Goal: Information Seeking & Learning: Understand process/instructions

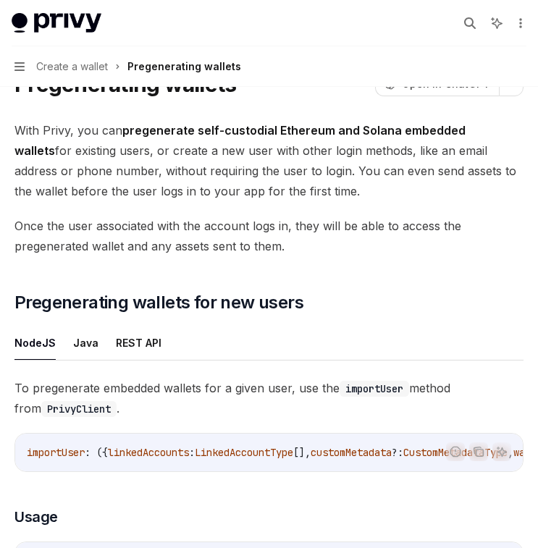
scroll to position [69, 0]
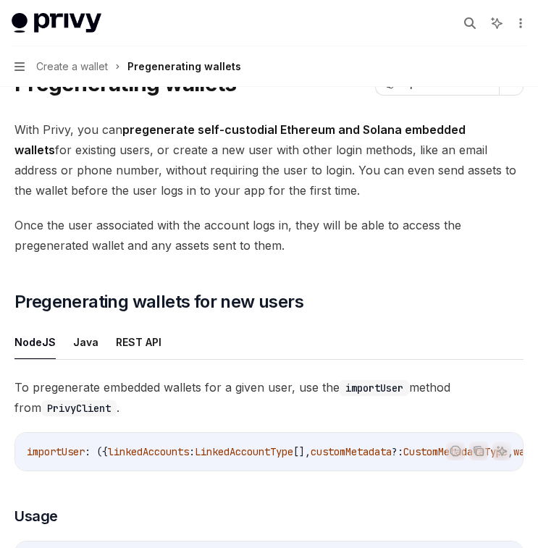
drag, startPoint x: 263, startPoint y: 186, endPoint x: 203, endPoint y: 159, distance: 65.8
click at [203, 164] on span "With Privy, you can pregenerate self-custodial Ethereum and Solana embedded wal…" at bounding box center [268, 159] width 509 height 81
click at [203, 158] on span "With Privy, you can pregenerate self-custodial Ethereum and Solana embedded wal…" at bounding box center [268, 159] width 509 height 81
drag, startPoint x: 203, startPoint y: 143, endPoint x: 282, endPoint y: 186, distance: 89.7
click at [282, 186] on span "With Privy, you can pregenerate self-custodial Ethereum and Solana embedded wal…" at bounding box center [268, 159] width 509 height 81
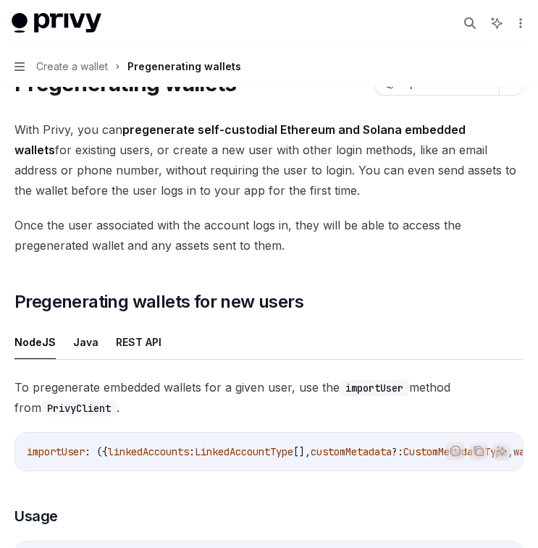
click at [282, 186] on span "With Privy, you can pregenerate self-custodial Ethereum and Solana embedded wal…" at bounding box center [268, 159] width 509 height 81
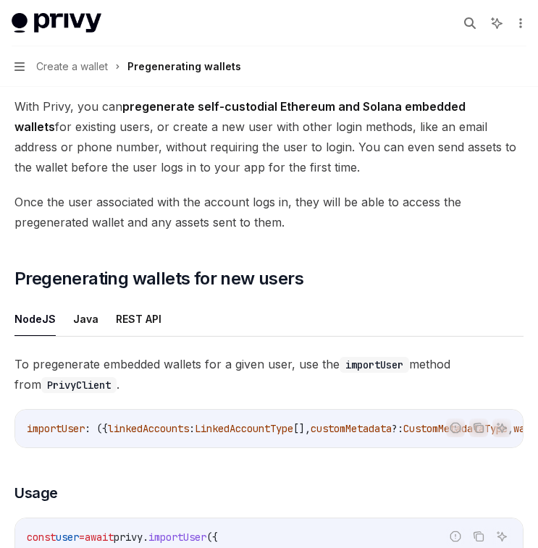
scroll to position [101, 0]
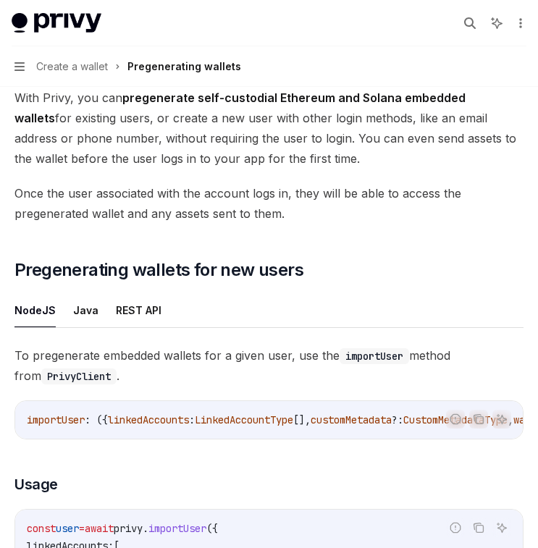
drag, startPoint x: 292, startPoint y: 162, endPoint x: 254, endPoint y: 137, distance: 45.0
click at [254, 137] on span "With Privy, you can pregenerate self-custodial Ethereum and Solana embedded wal…" at bounding box center [268, 128] width 509 height 81
drag, startPoint x: 254, startPoint y: 135, endPoint x: 293, endPoint y: 161, distance: 46.6
click at [293, 161] on span "With Privy, you can pregenerate self-custodial Ethereum and Solana embedded wal…" at bounding box center [268, 128] width 509 height 81
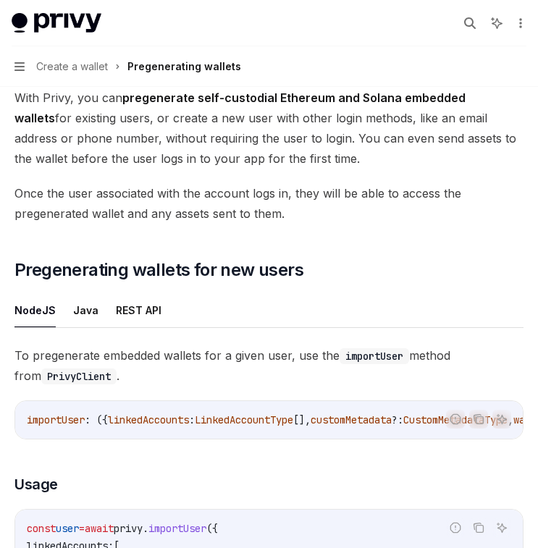
click at [293, 160] on span "With Privy, you can pregenerate self-custodial Ethereum and Solana embedded wal…" at bounding box center [268, 128] width 509 height 81
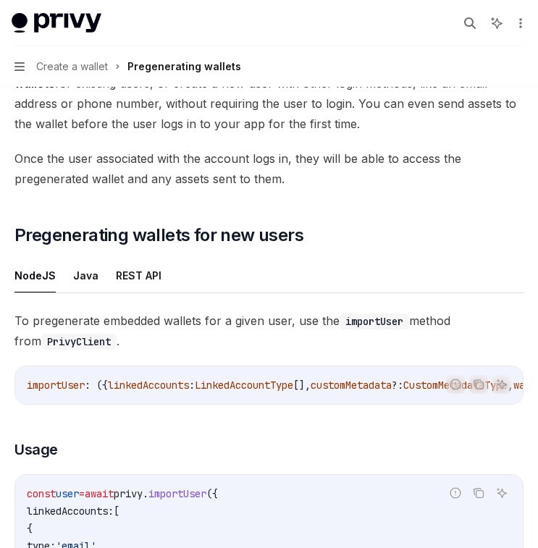
scroll to position [136, 0]
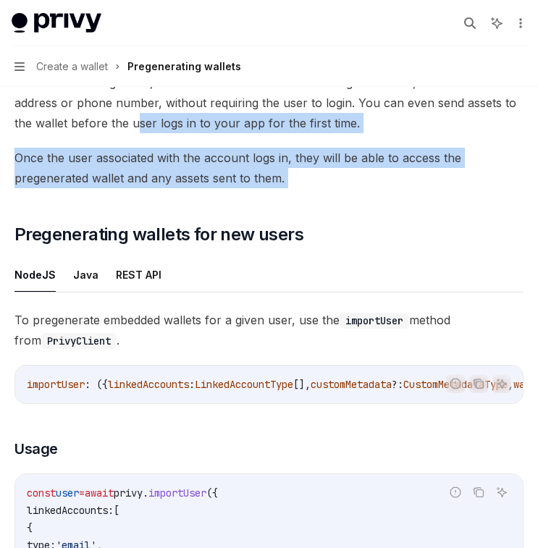
drag, startPoint x: 293, startPoint y: 189, endPoint x: 38, endPoint y: 113, distance: 265.8
click at [38, 113] on span "With Privy, you can pregenerate self-custodial Ethereum and Solana embedded wal…" at bounding box center [268, 92] width 509 height 81
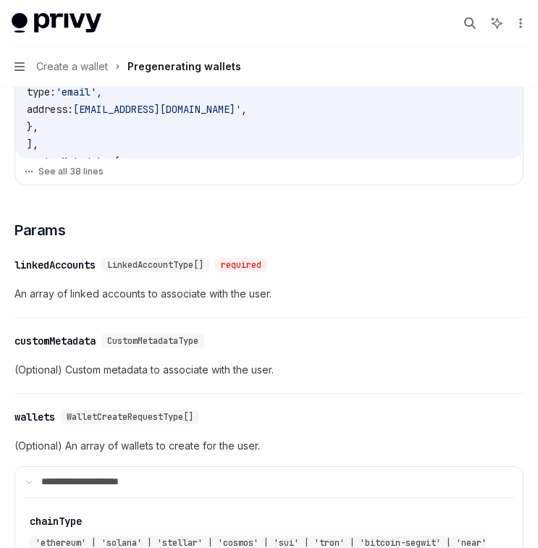
scroll to position [572, 0]
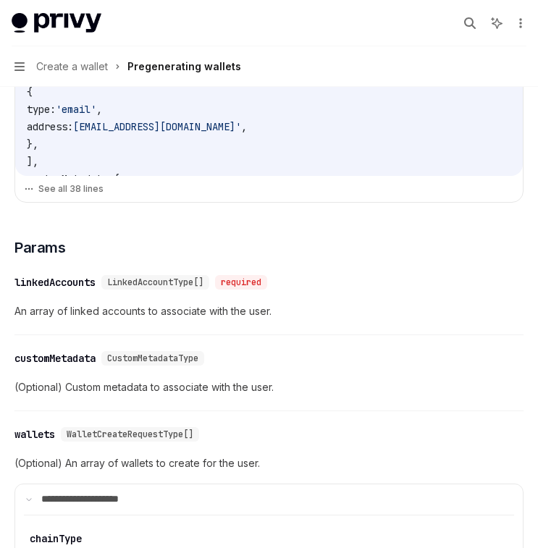
click at [148, 308] on span "An array of linked accounts to associate with the user." at bounding box center [268, 310] width 509 height 17
click at [164, 276] on div "​ linkedAccounts LinkedAccountType[] required An array of linked accounts to as…" at bounding box center [268, 300] width 509 height 69
click at [161, 288] on span "LinkedAccountType[]" at bounding box center [155, 282] width 96 height 12
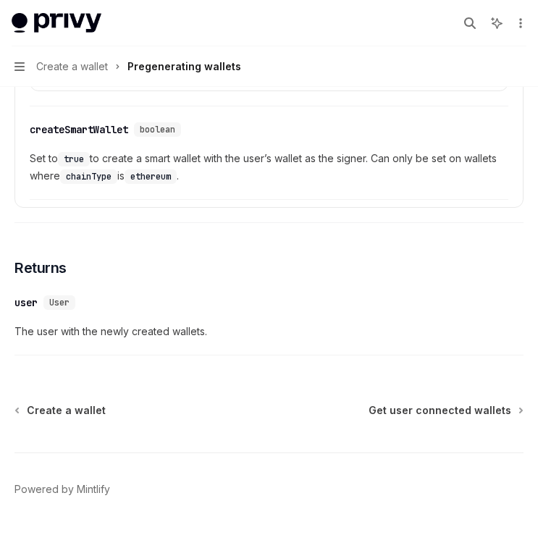
scroll to position [2797, 0]
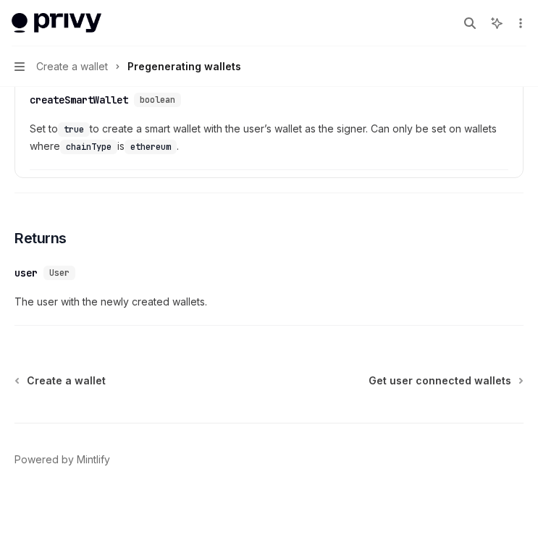
click at [386, 86] on button "Navigation Create a wallet Pregenerating wallets" at bounding box center [269, 66] width 538 height 41
type textarea "*"
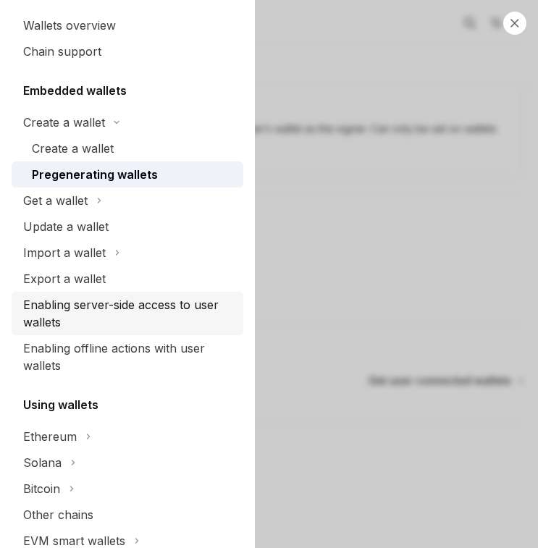
scroll to position [0, 0]
